Goal: Check status

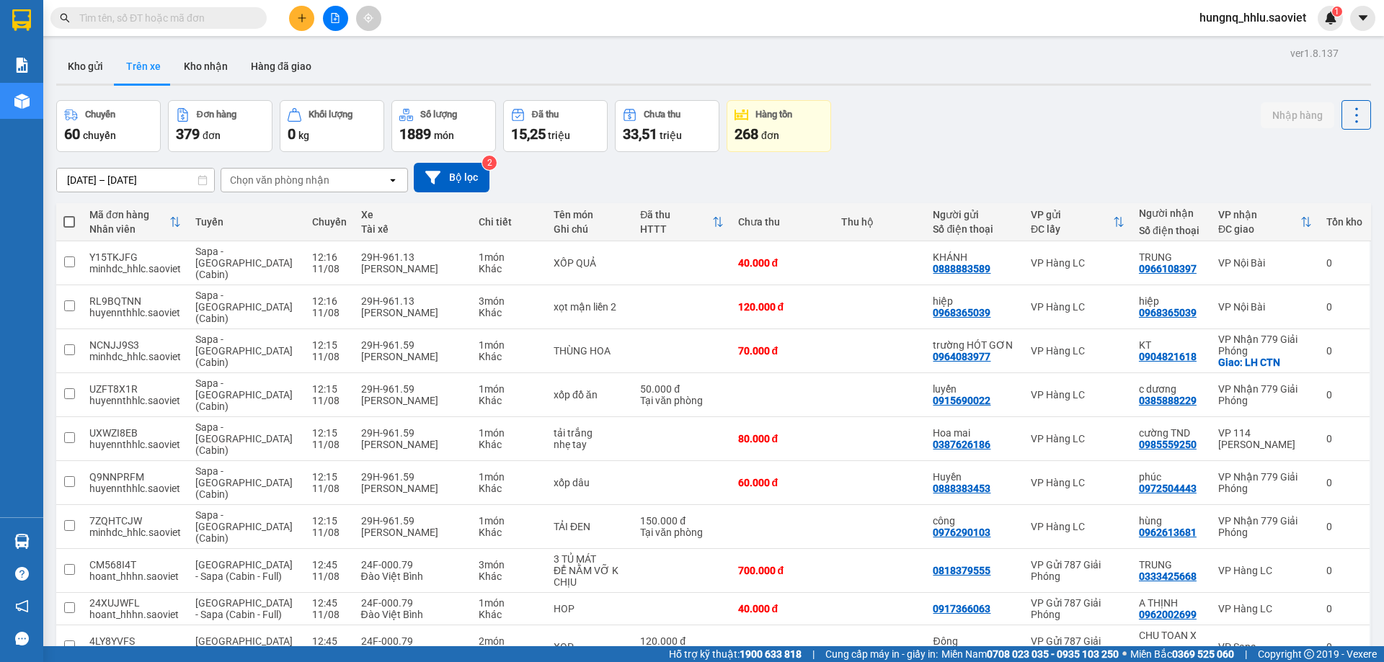
click at [130, 182] on input "[DATE] – [DATE]" at bounding box center [135, 180] width 157 height 23
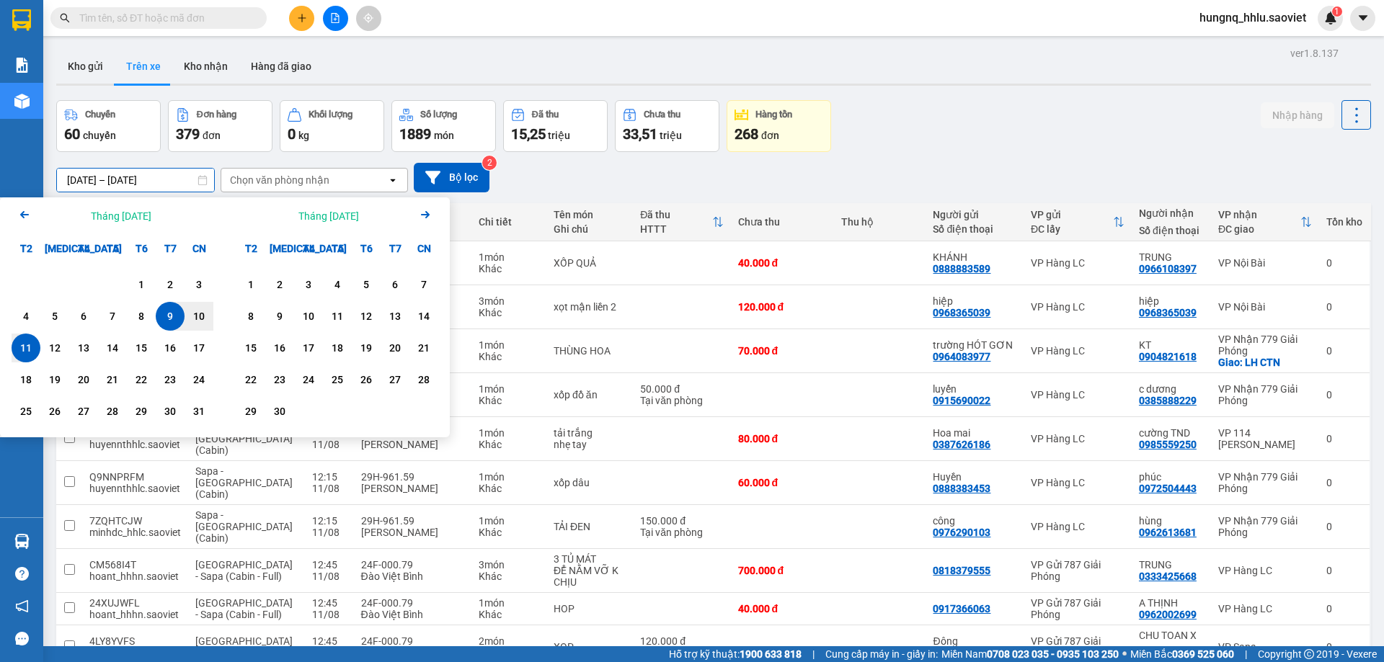
click at [32, 355] on div "11" at bounding box center [26, 347] width 20 height 17
type input "[DATE] – [DATE]"
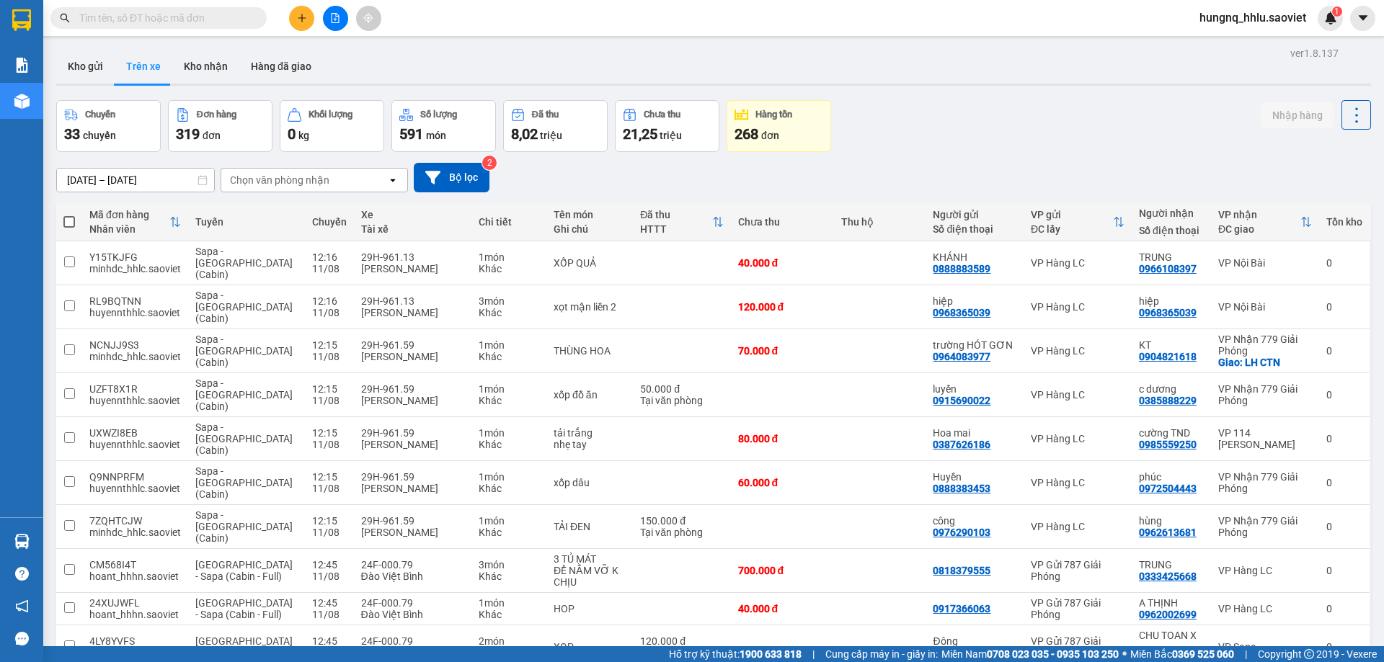
click at [259, 177] on div "Chọn văn phòng nhận" at bounding box center [279, 180] width 99 height 14
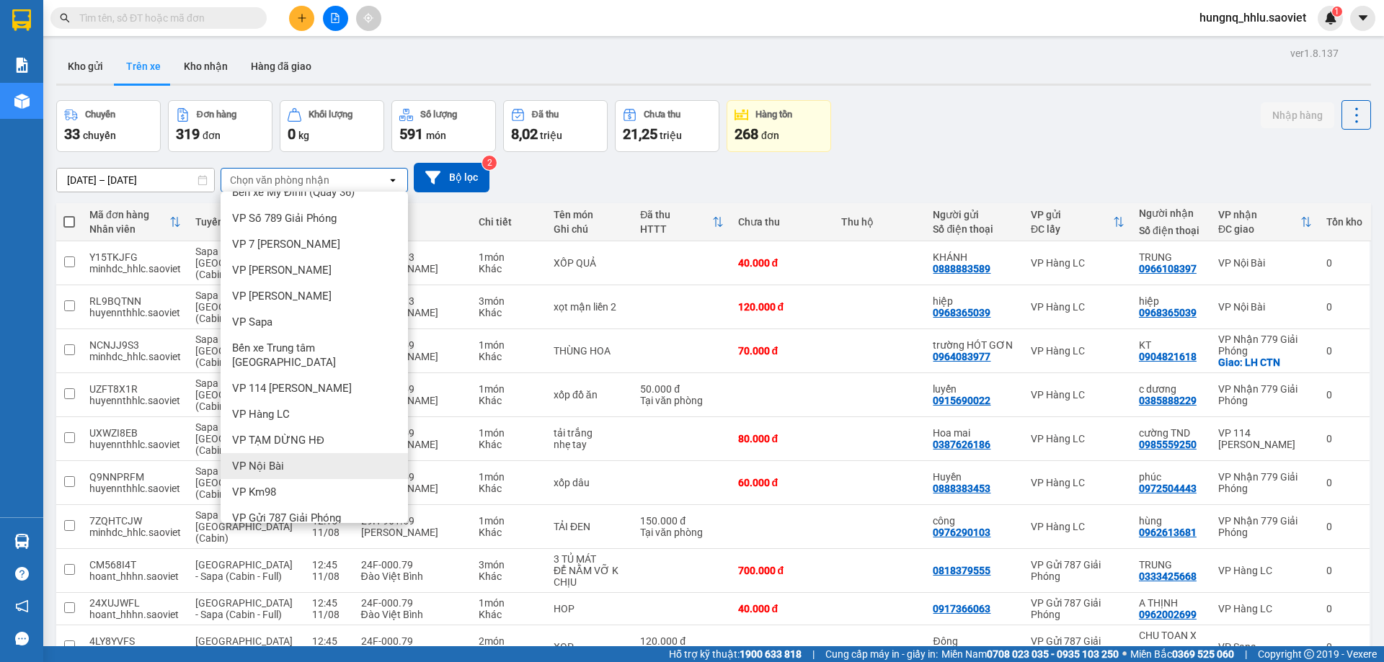
scroll to position [69, 0]
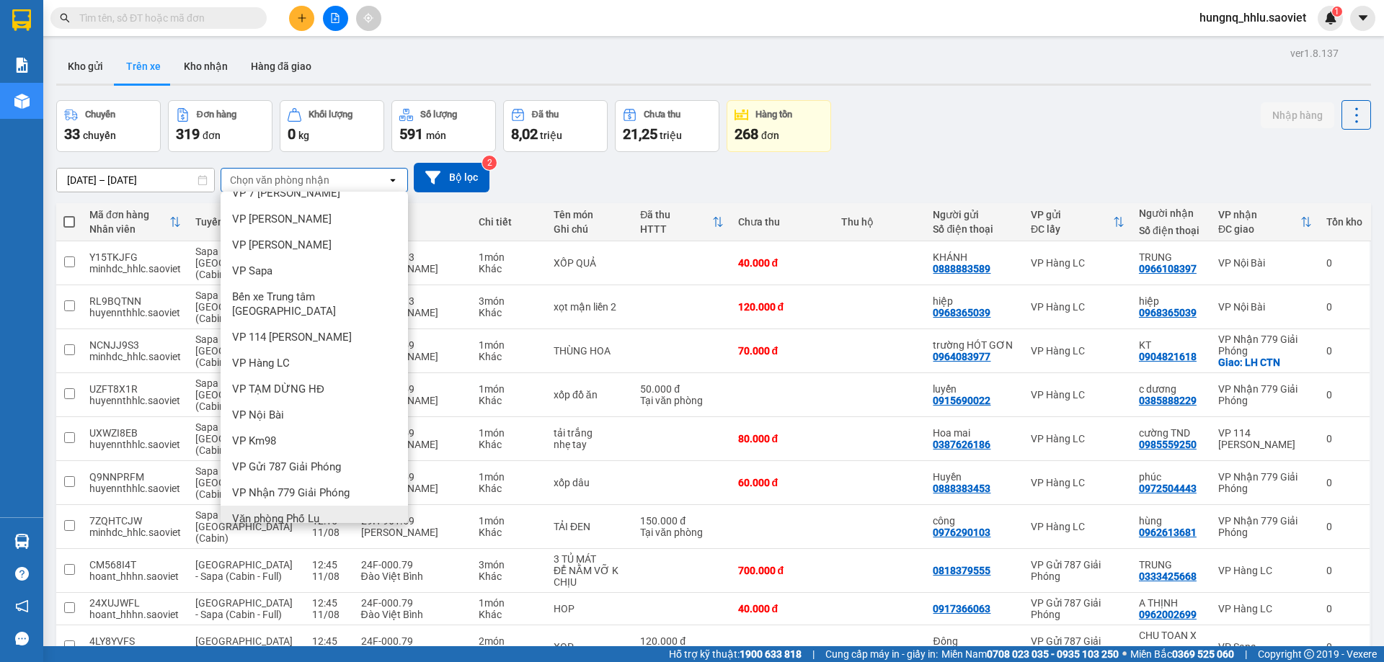
click at [309, 506] on div "Văn phòng Phố Lu" at bounding box center [314, 519] width 187 height 26
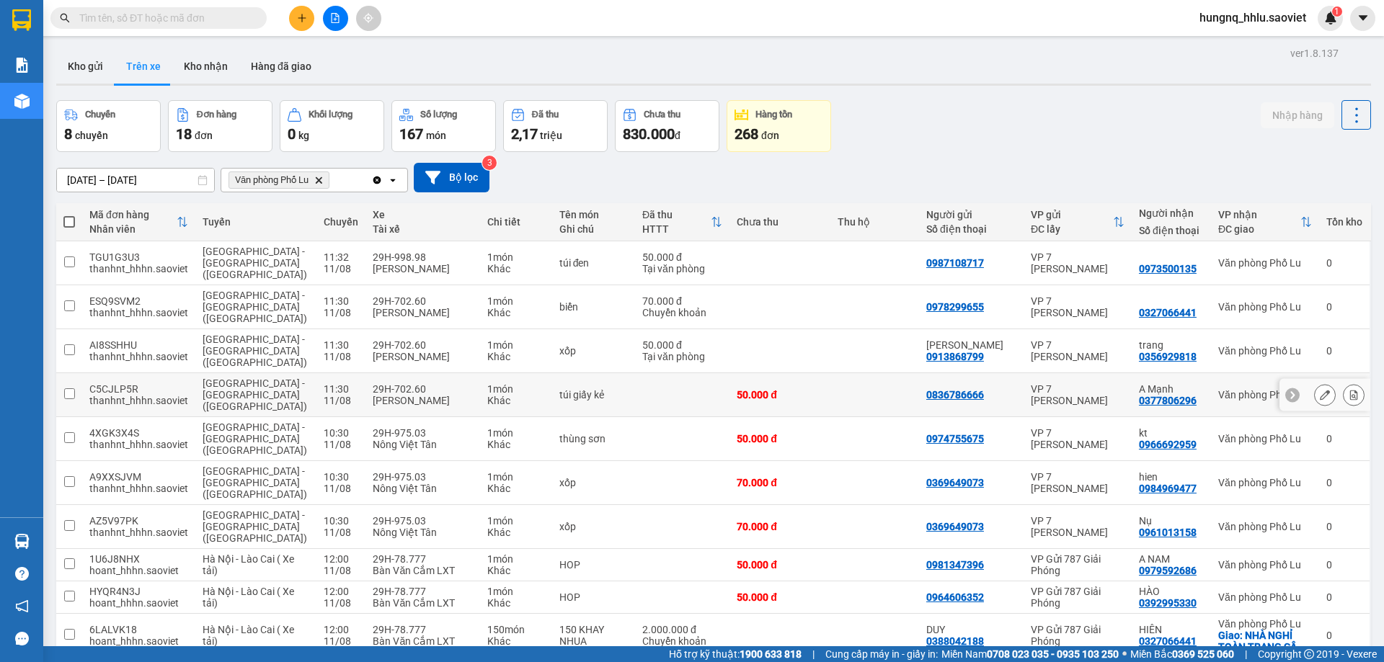
scroll to position [66, 0]
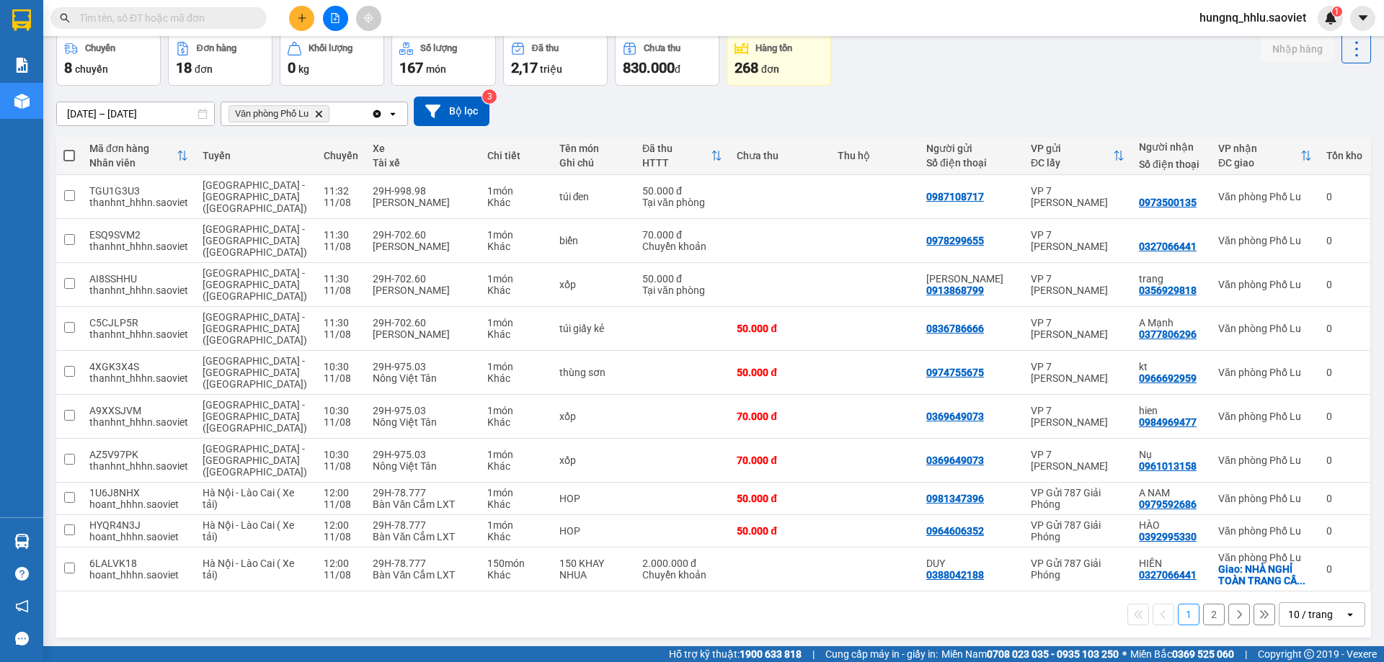
click at [1207, 604] on button "2" at bounding box center [1214, 615] width 22 height 22
